Goal: Use online tool/utility: Use online tool/utility

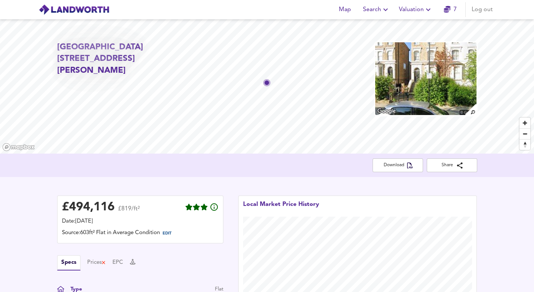
click at [411, 12] on span "Valuation" at bounding box center [416, 9] width 34 height 10
click at [408, 28] on li "New Valuation Report" at bounding box center [415, 26] width 89 height 13
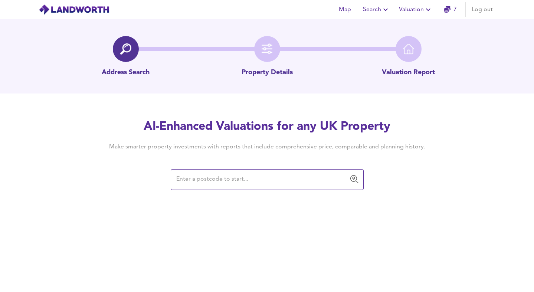
click at [216, 184] on input "text" at bounding box center [261, 180] width 175 height 14
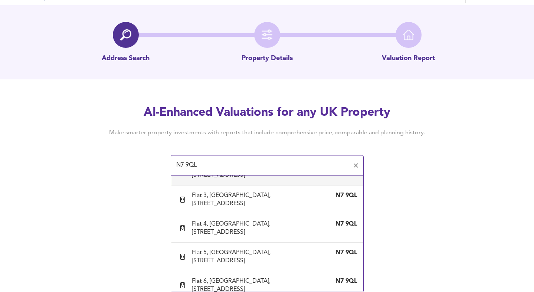
scroll to position [226, 0]
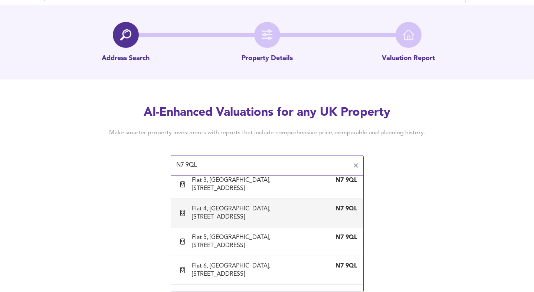
click at [233, 213] on div "Flat 4, [GEOGRAPHIC_DATA], [STREET_ADDRESS]" at bounding box center [260, 213] width 136 height 16
type input "Flat 4, [GEOGRAPHIC_DATA], [STREET_ADDRESS]"
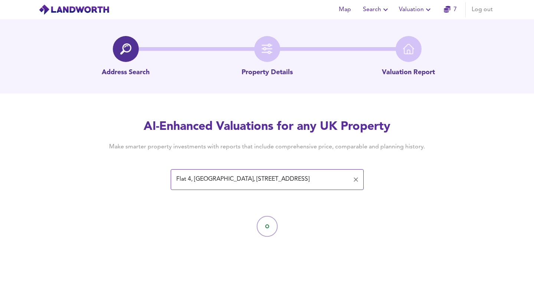
scroll to position [0, 0]
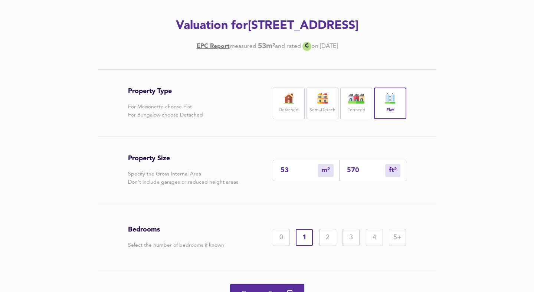
scroll to position [101, 0]
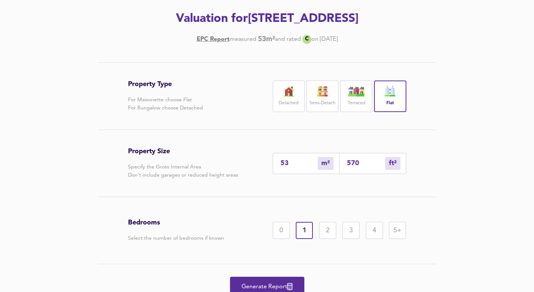
click at [289, 167] on input "53" at bounding box center [299, 164] width 37 height 8
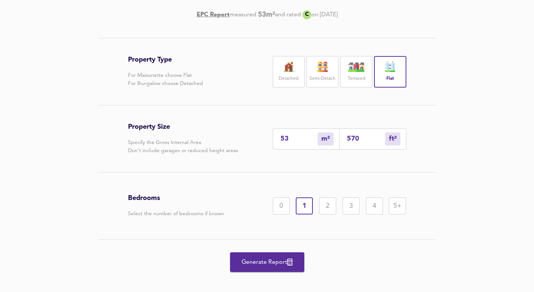
scroll to position [150, 0]
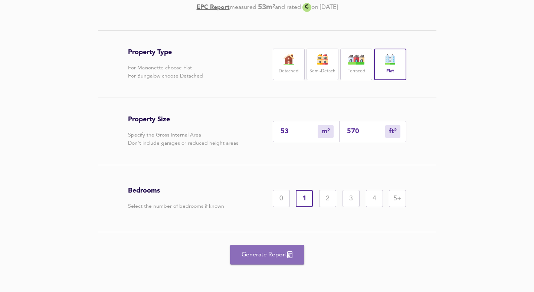
click at [268, 256] on span "Generate Report" at bounding box center [266, 255] width 59 height 10
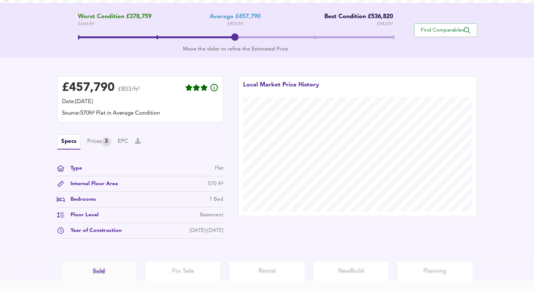
scroll to position [156, 0]
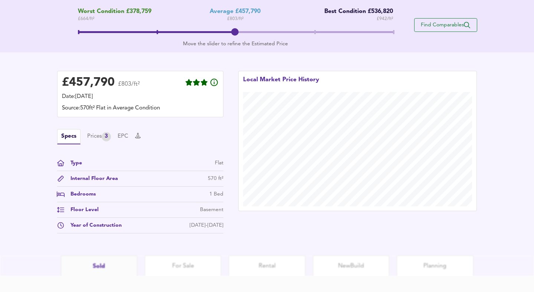
click at [438, 26] on span "Find Comparables" at bounding box center [445, 25] width 55 height 7
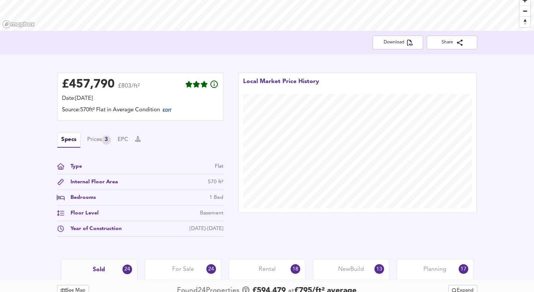
scroll to position [122, 0]
click at [101, 137] on div "Prices 3" at bounding box center [99, 140] width 24 height 9
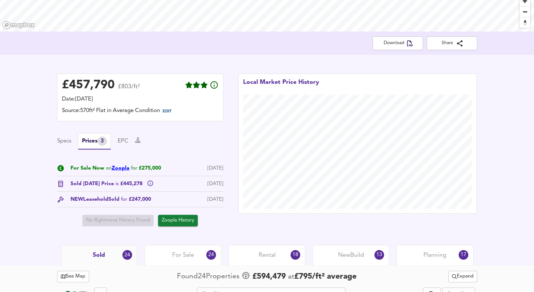
click at [120, 168] on link "Zoopla" at bounding box center [121, 167] width 18 height 5
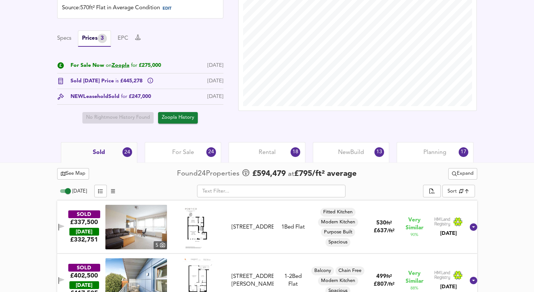
scroll to position [225, 0]
click at [183, 153] on span "For Sale" at bounding box center [183, 152] width 22 height 8
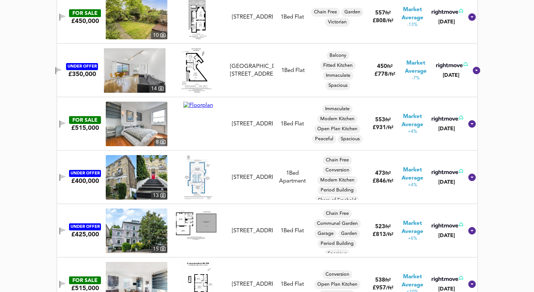
scroll to position [596, 0]
